Goal: Communication & Community: Participate in discussion

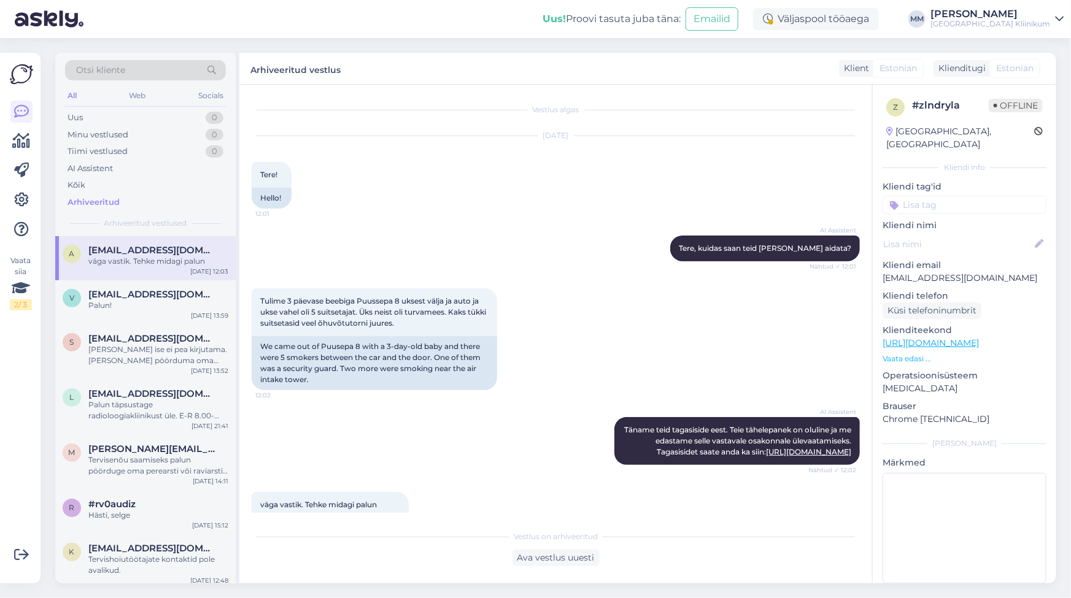
scroll to position [50, 0]
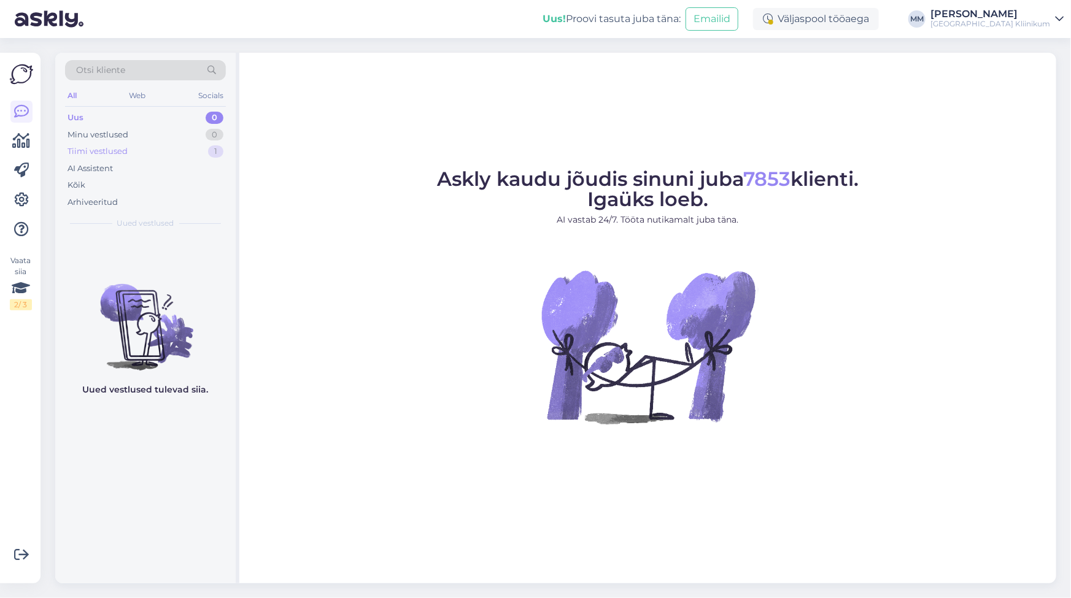
click at [106, 154] on div "Tiimi vestlused" at bounding box center [98, 151] width 60 height 12
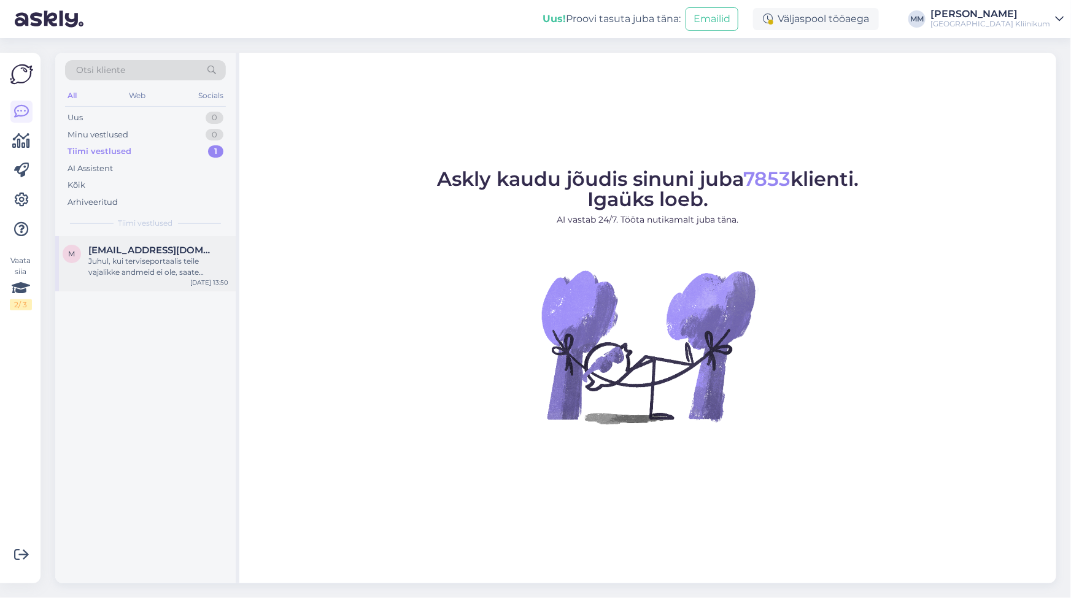
click at [145, 275] on div "Juhul, kui terviseportaalis teile vajalikke andmeid ei ole, saate Kliinikumile …" at bounding box center [158, 267] width 140 height 22
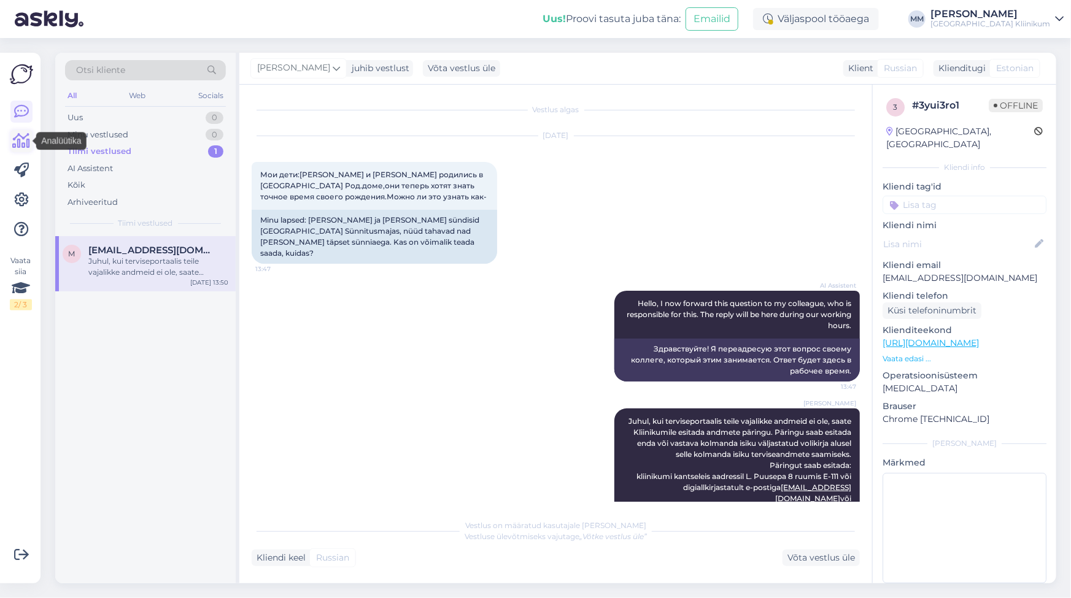
click at [17, 141] on icon at bounding box center [22, 141] width 18 height 15
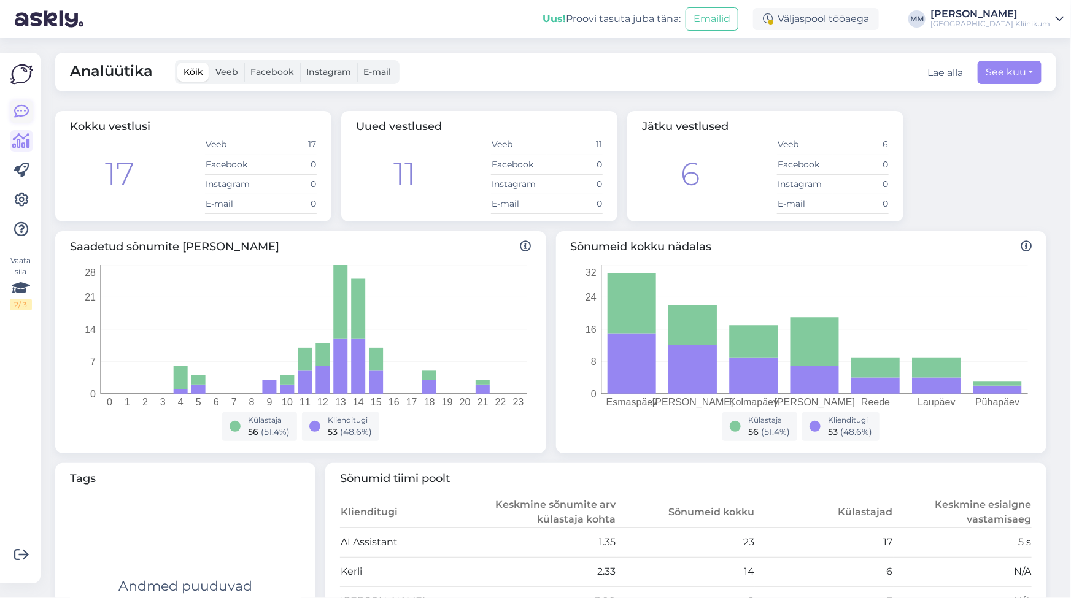
click at [19, 109] on icon at bounding box center [21, 111] width 15 height 15
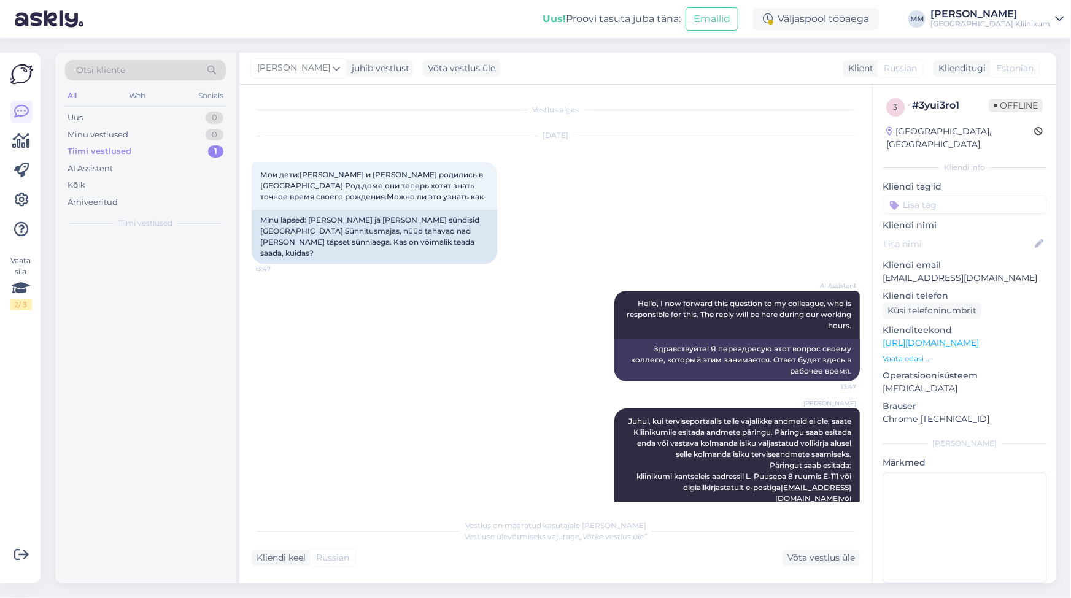
scroll to position [287, 0]
